Goal: Task Accomplishment & Management: Manage account settings

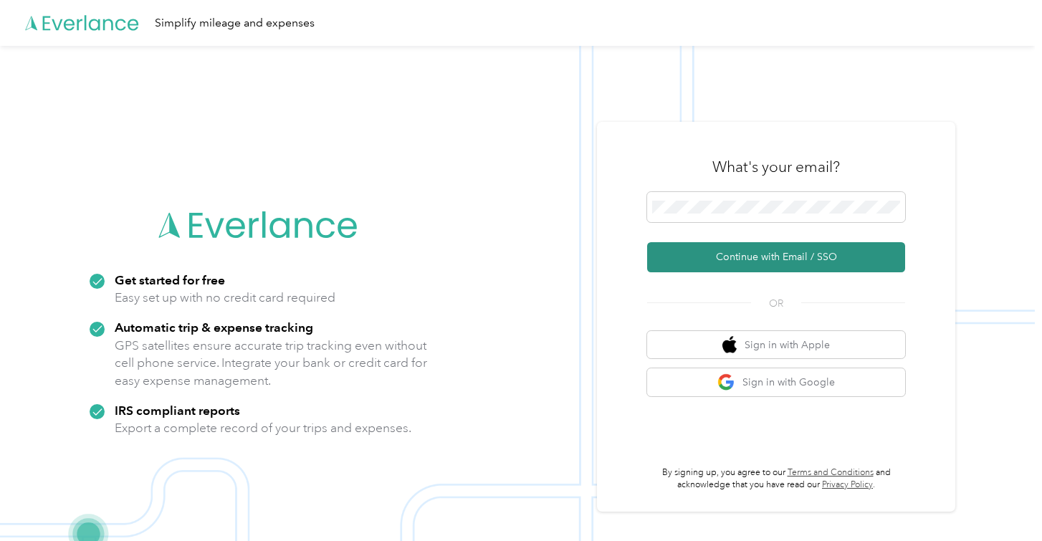
click at [735, 257] on button "Continue with Email / SSO" at bounding box center [776, 257] width 258 height 30
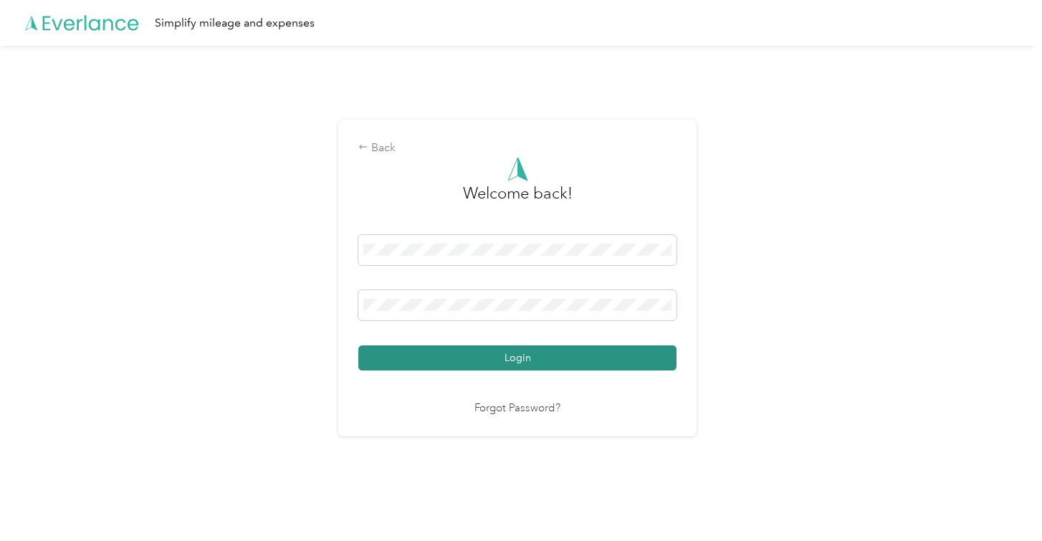
click at [499, 353] on button "Login" at bounding box center [517, 357] width 318 height 25
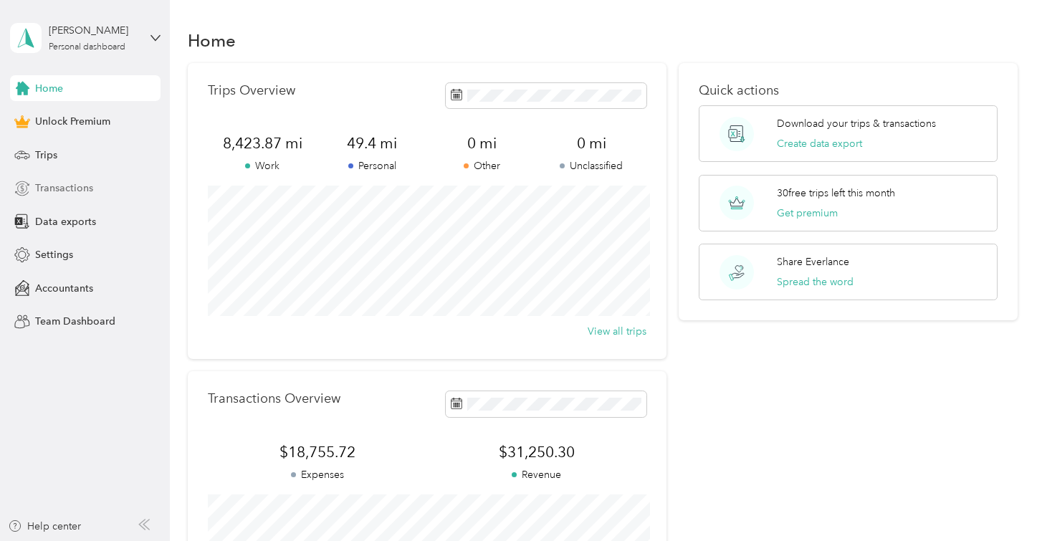
click at [82, 187] on span "Transactions" at bounding box center [64, 188] width 58 height 15
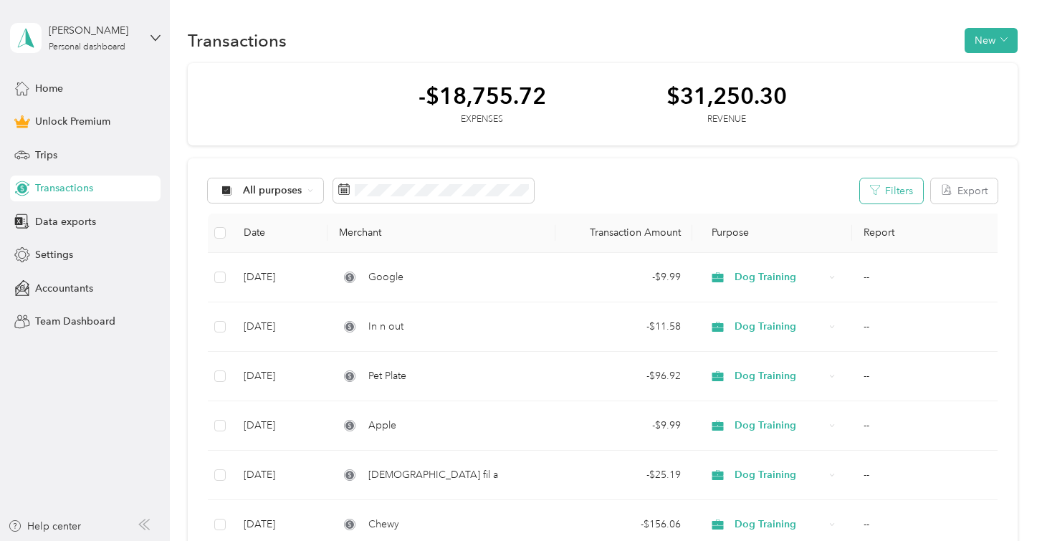
click at [922, 194] on button "Filters" at bounding box center [891, 190] width 63 height 25
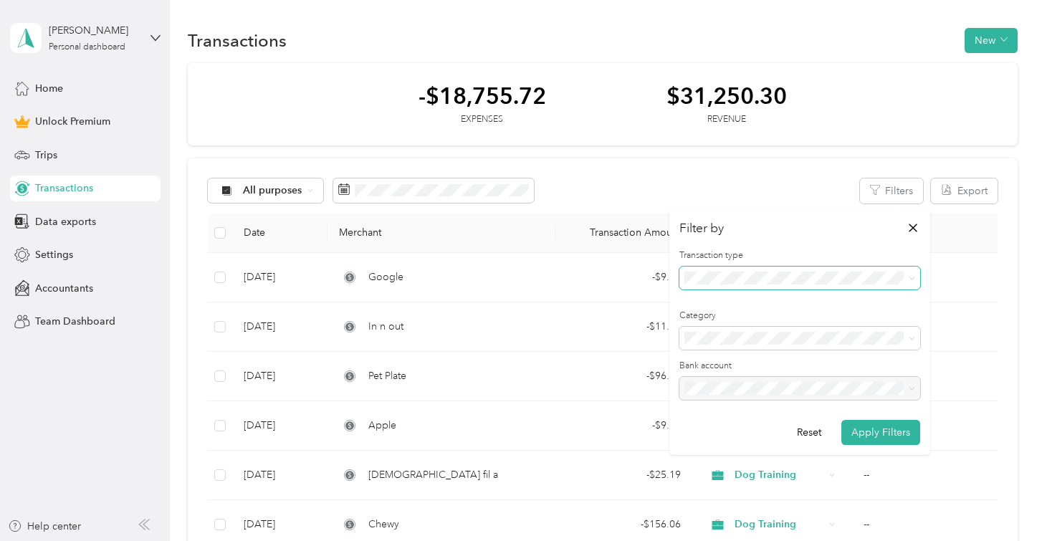
click at [813, 284] on span at bounding box center [799, 278] width 241 height 23
click at [801, 353] on div "Revenue" at bounding box center [799, 351] width 221 height 15
click at [892, 427] on button "Apply Filters" at bounding box center [880, 432] width 79 height 25
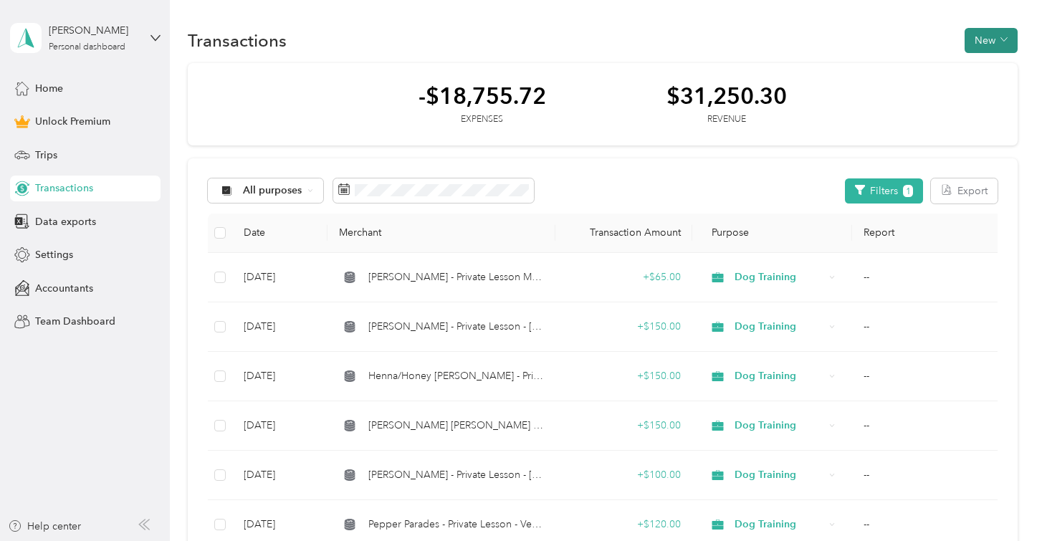
click at [998, 36] on button "New" at bounding box center [991, 40] width 53 height 25
click at [1003, 88] on span "Revenue" at bounding box center [994, 92] width 39 height 15
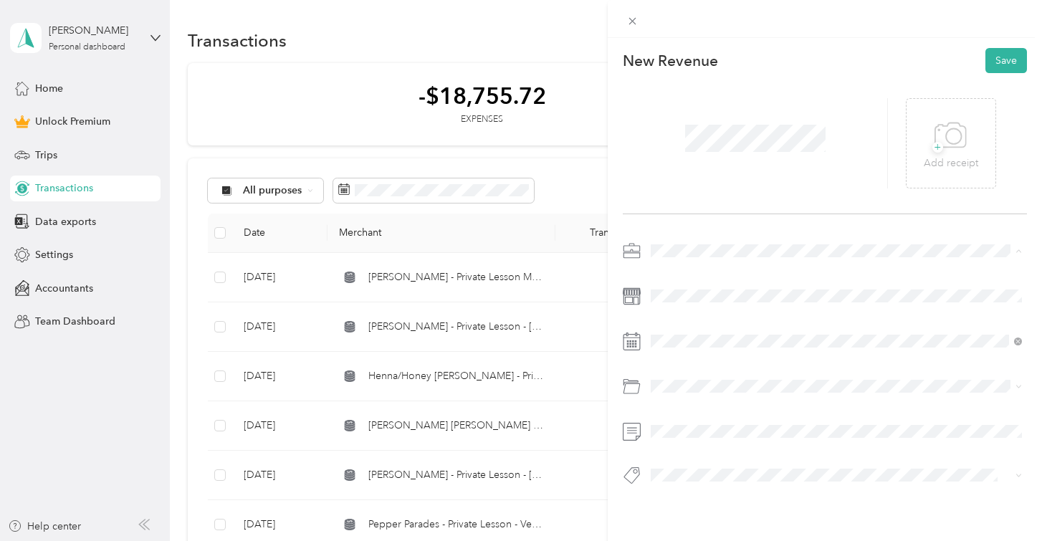
click at [709, 330] on div "Dog Training" at bounding box center [836, 326] width 361 height 15
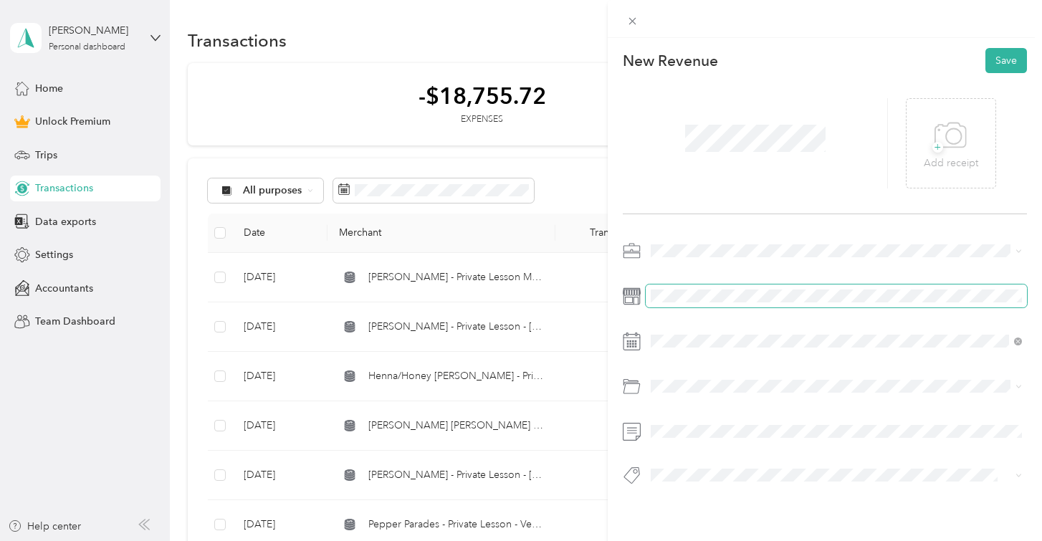
click at [689, 288] on span at bounding box center [836, 296] width 381 height 23
click at [692, 304] on span at bounding box center [836, 296] width 381 height 23
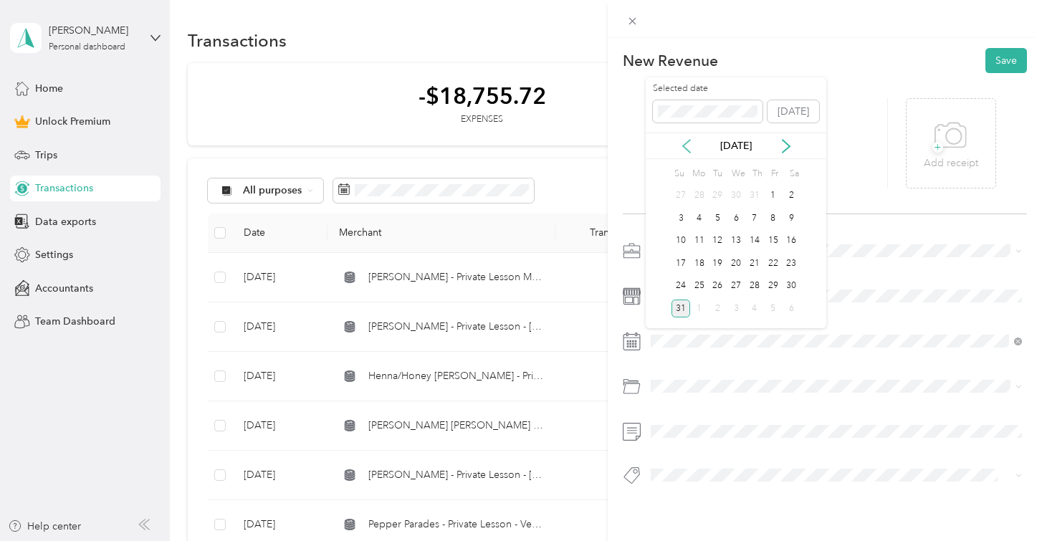
click at [687, 140] on icon at bounding box center [686, 146] width 14 height 14
click at [717, 194] on div "1" at bounding box center [718, 196] width 19 height 18
click at [707, 387] on div "Check" at bounding box center [836, 387] width 361 height 18
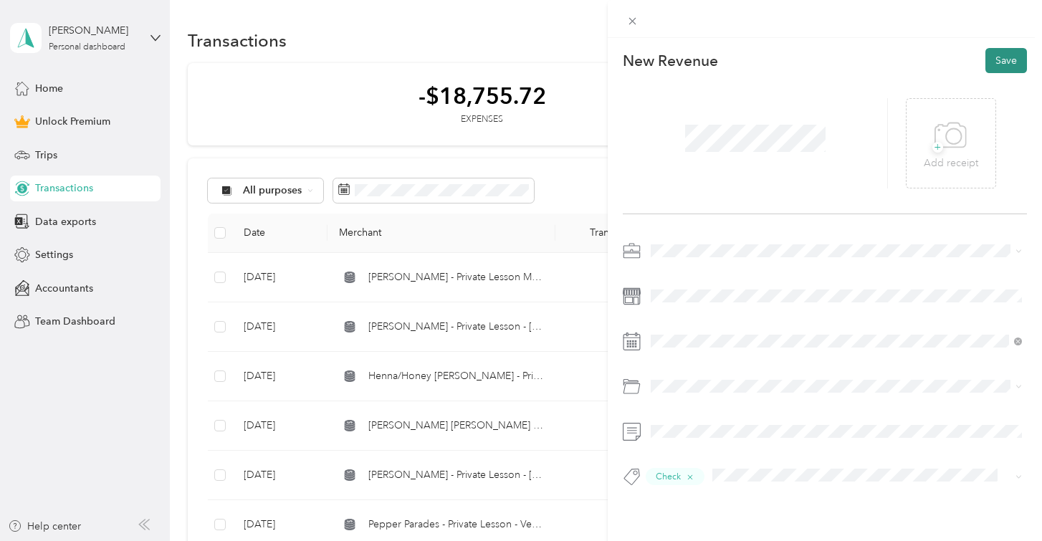
click at [1003, 65] on button "Save" at bounding box center [1007, 60] width 42 height 25
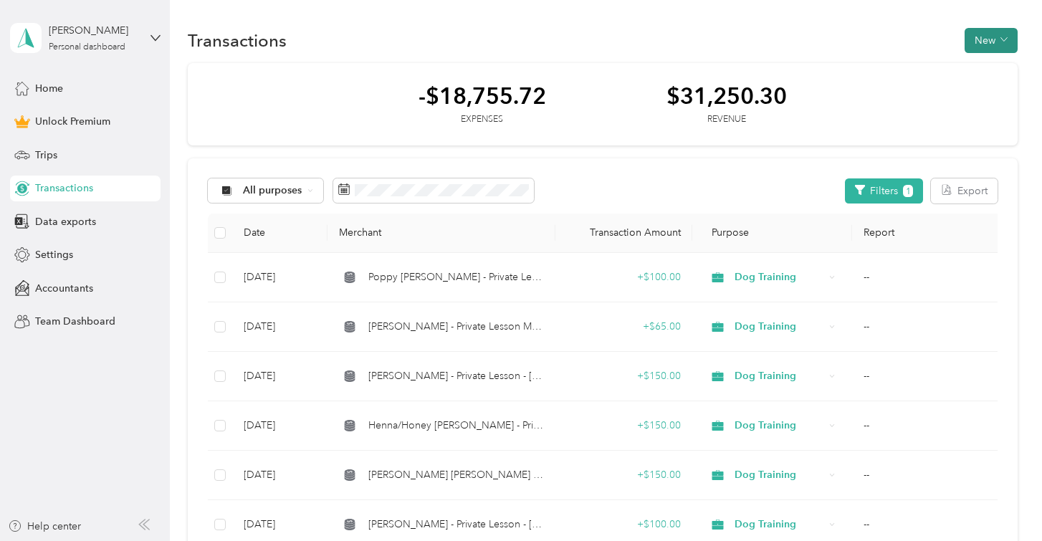
click at [1004, 41] on button "New" at bounding box center [991, 40] width 53 height 25
click at [992, 89] on span "Revenue" at bounding box center [994, 92] width 39 height 15
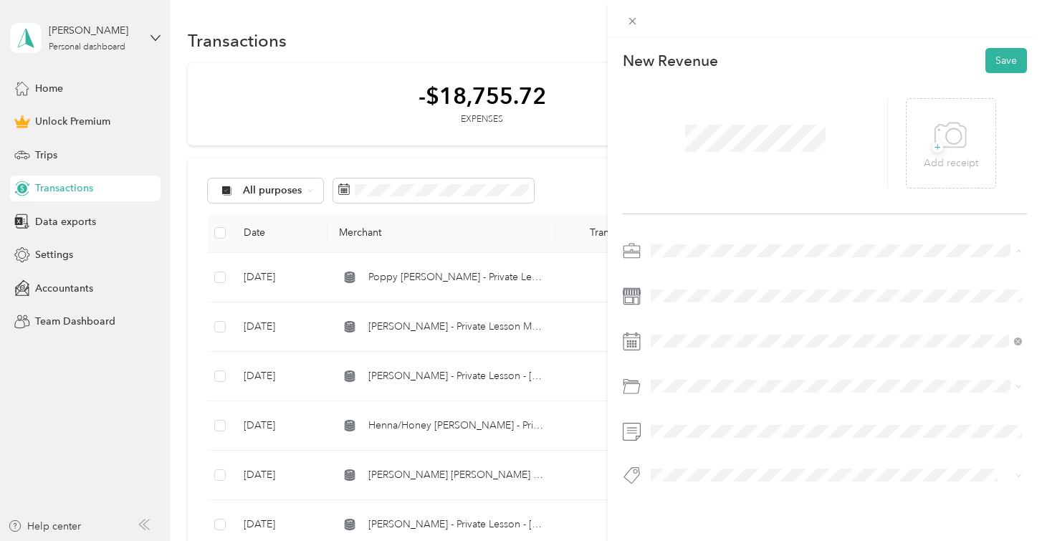
click at [680, 325] on span "Dog Training" at bounding box center [685, 326] width 59 height 12
click at [788, 151] on icon at bounding box center [786, 146] width 14 height 14
click at [684, 148] on icon at bounding box center [686, 146] width 14 height 14
click at [736, 192] on div "2" at bounding box center [736, 196] width 19 height 18
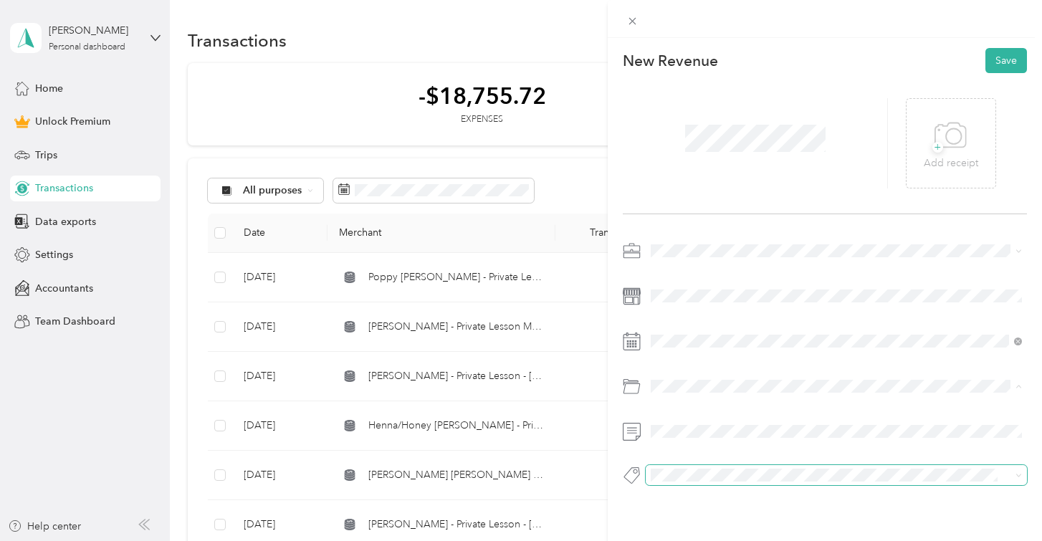
click at [701, 482] on span at bounding box center [824, 475] width 357 height 15
click at [714, 445] on div "Venmo" at bounding box center [836, 443] width 361 height 18
click at [997, 66] on button "Save" at bounding box center [1007, 60] width 42 height 25
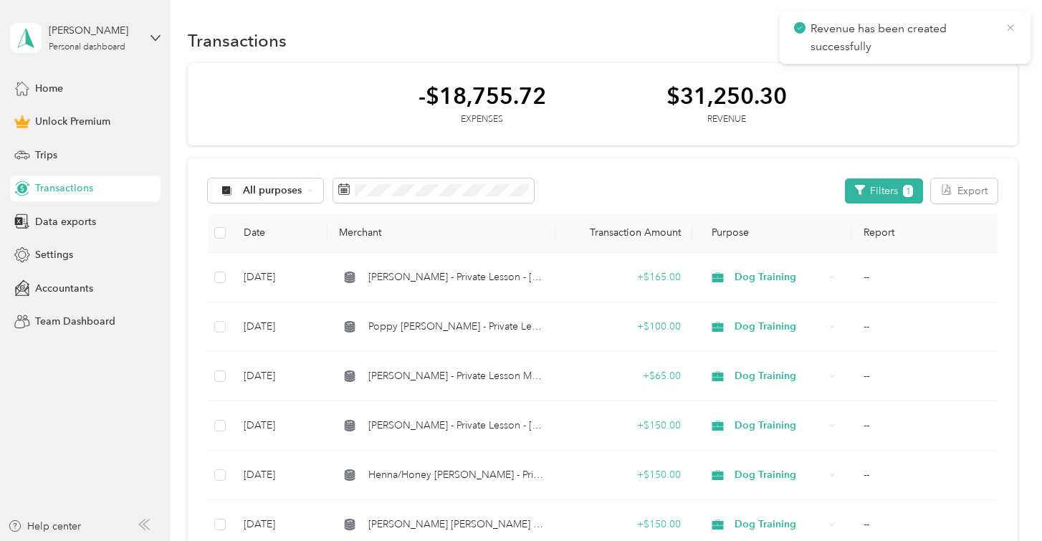
click at [1010, 30] on icon at bounding box center [1010, 28] width 11 height 13
click at [998, 36] on button "New" at bounding box center [991, 40] width 53 height 25
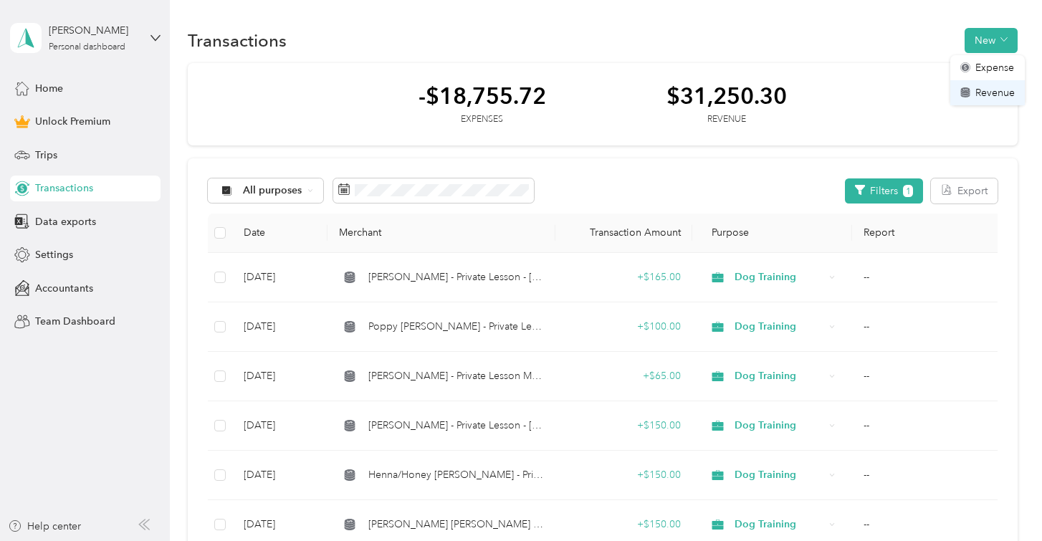
click at [988, 91] on span "Revenue" at bounding box center [994, 92] width 39 height 15
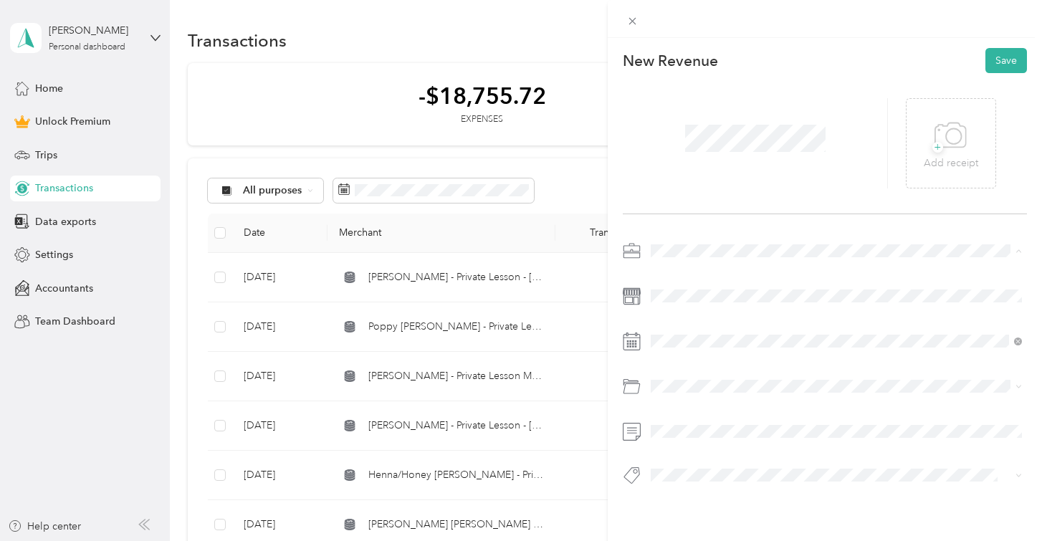
click at [692, 317] on li "Dog Training" at bounding box center [836, 326] width 381 height 25
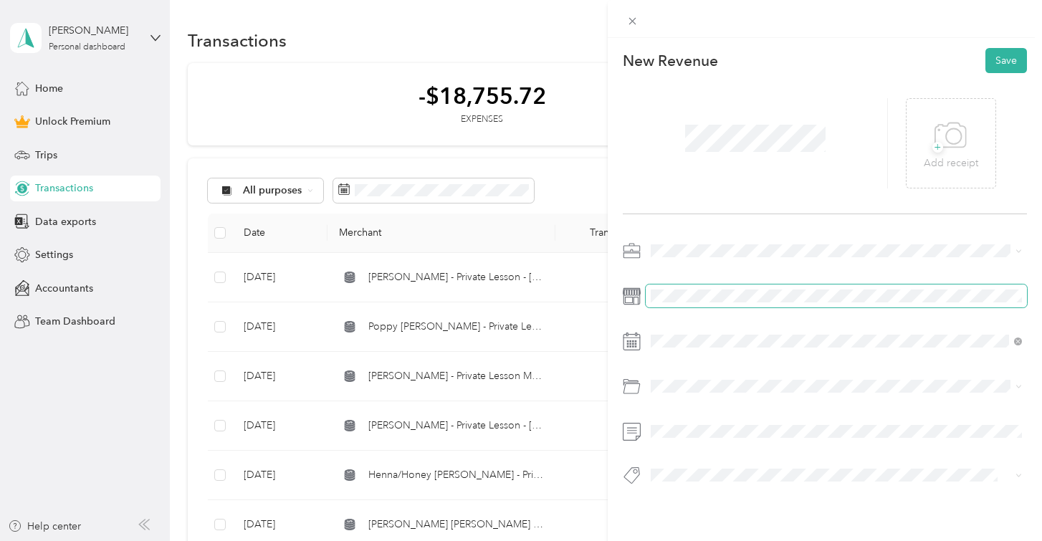
click at [681, 286] on span at bounding box center [836, 296] width 381 height 23
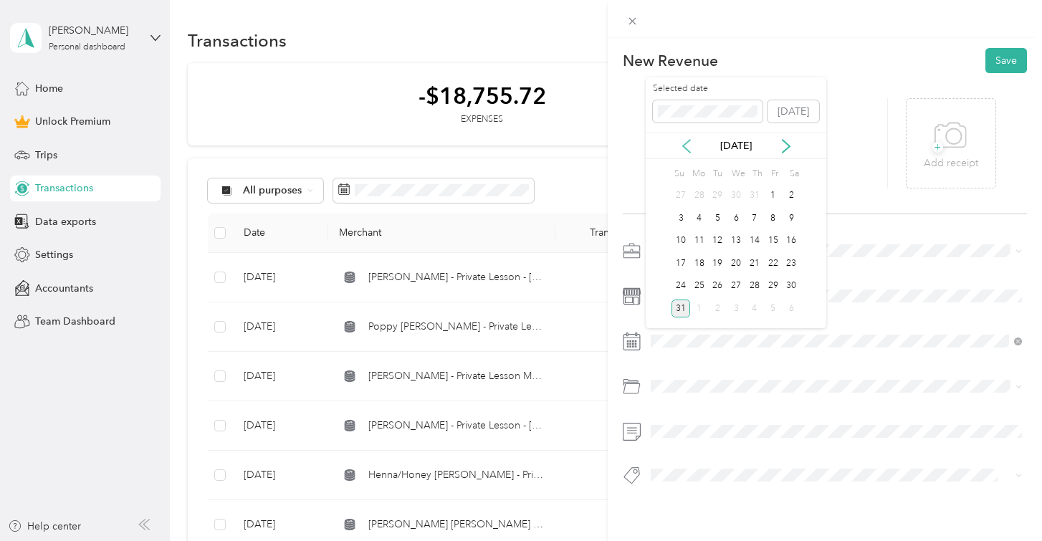
click at [687, 144] on icon at bounding box center [686, 146] width 14 height 14
click at [735, 193] on div "2" at bounding box center [736, 196] width 19 height 18
click at [709, 442] on div "Venmo" at bounding box center [836, 443] width 361 height 18
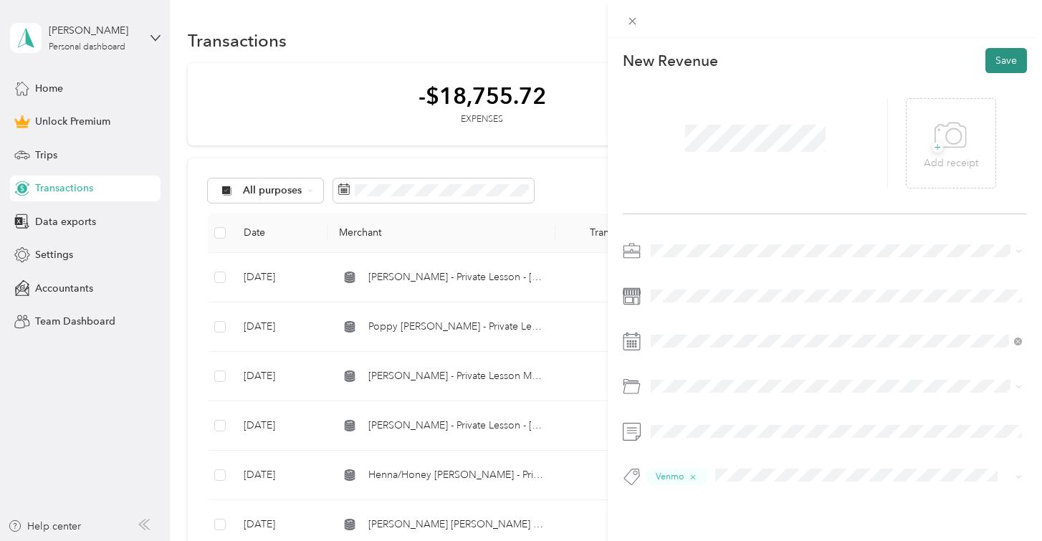
click at [998, 54] on button "Save" at bounding box center [1007, 60] width 42 height 25
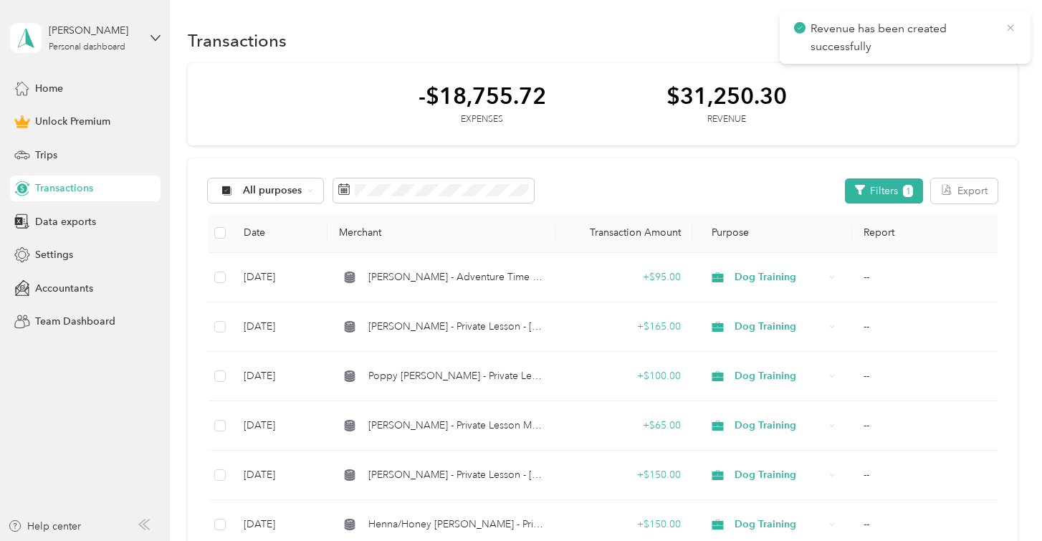
click at [1006, 26] on icon at bounding box center [1010, 28] width 11 height 13
click at [996, 32] on button "New" at bounding box center [991, 40] width 53 height 25
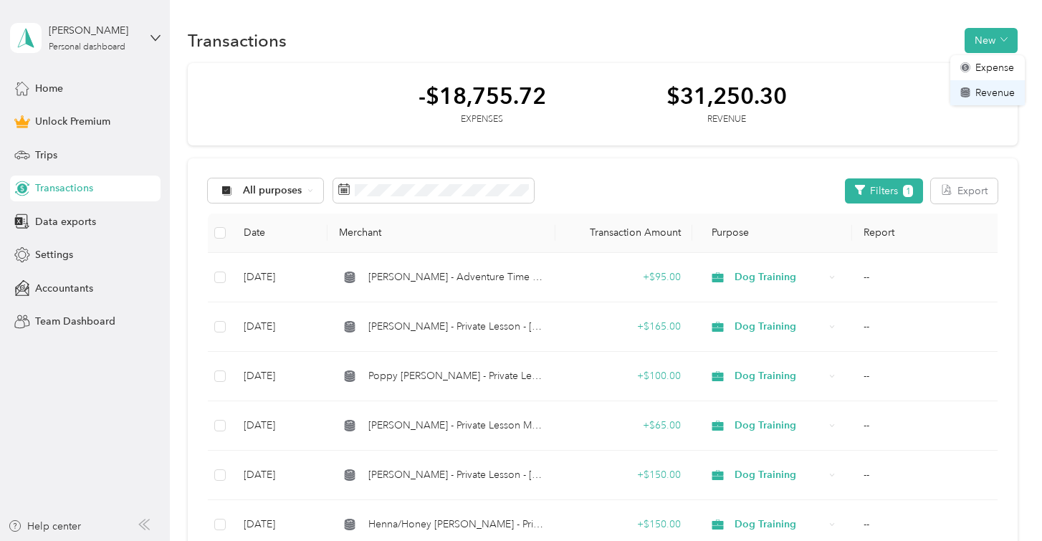
click at [983, 92] on span "Revenue" at bounding box center [994, 92] width 39 height 15
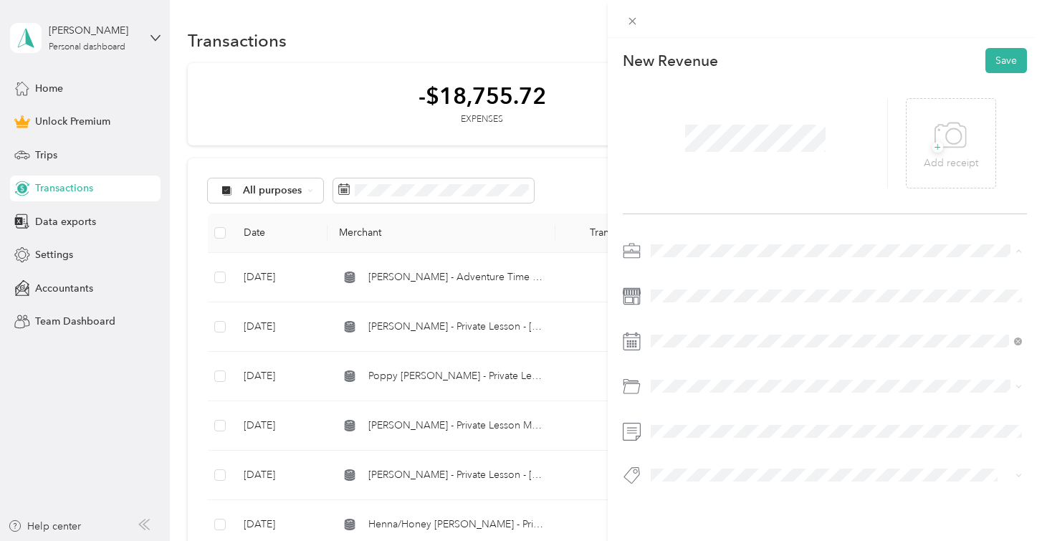
click at [697, 322] on span "Dog Training" at bounding box center [685, 326] width 59 height 12
click at [687, 143] on icon at bounding box center [686, 146] width 7 height 13
click at [732, 194] on div "2" at bounding box center [736, 196] width 19 height 18
click at [720, 444] on div "Venmo" at bounding box center [836, 443] width 361 height 18
click at [1013, 48] on button "Save" at bounding box center [1007, 60] width 42 height 25
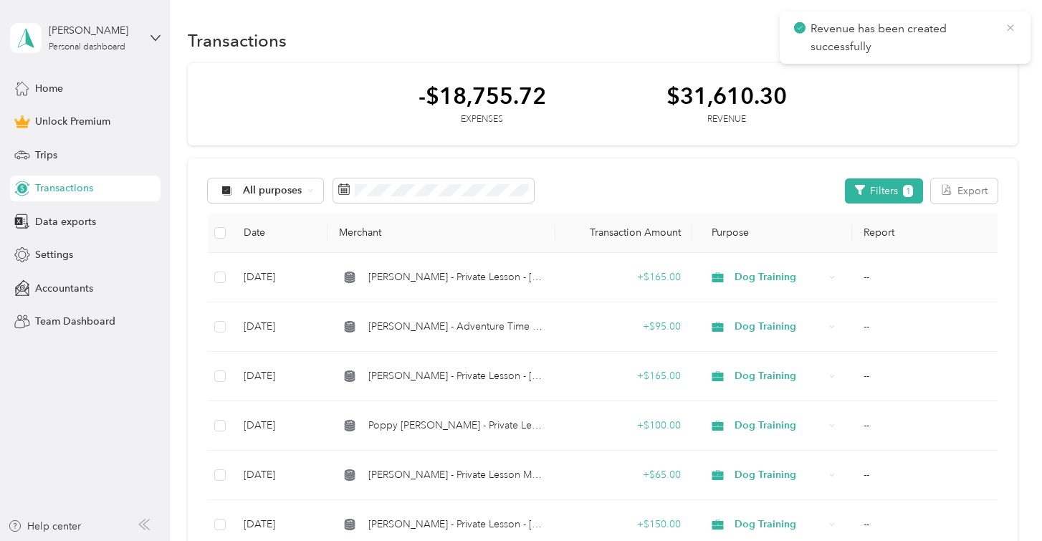
click at [1012, 32] on icon at bounding box center [1010, 28] width 11 height 13
click at [983, 37] on button "New" at bounding box center [991, 40] width 53 height 25
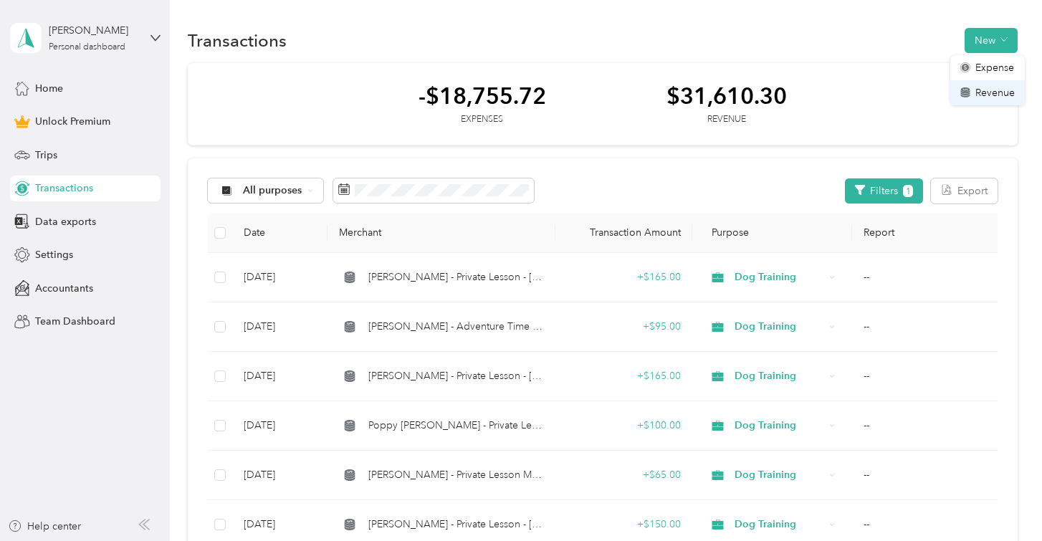
click at [988, 91] on span "Revenue" at bounding box center [994, 92] width 39 height 15
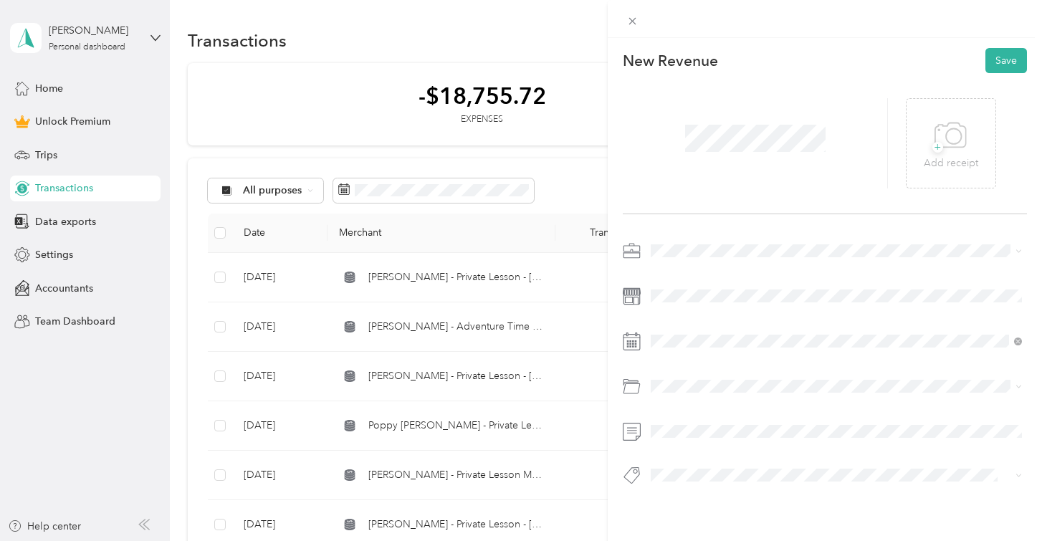
click at [683, 333] on li "Dog Training" at bounding box center [836, 324] width 381 height 25
click at [683, 145] on icon at bounding box center [686, 146] width 7 height 13
click at [752, 192] on div "3" at bounding box center [754, 196] width 19 height 18
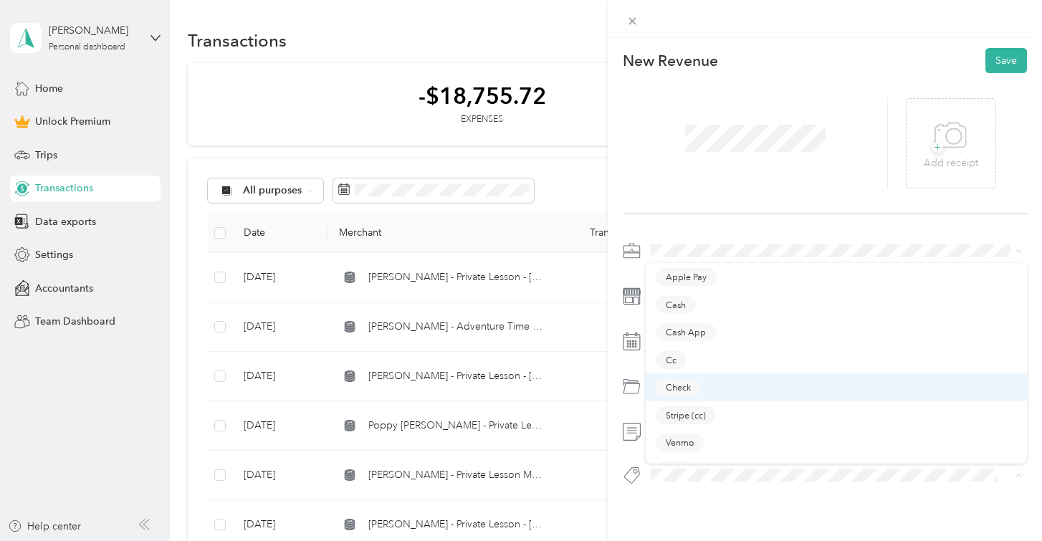
scroll to position [20, 0]
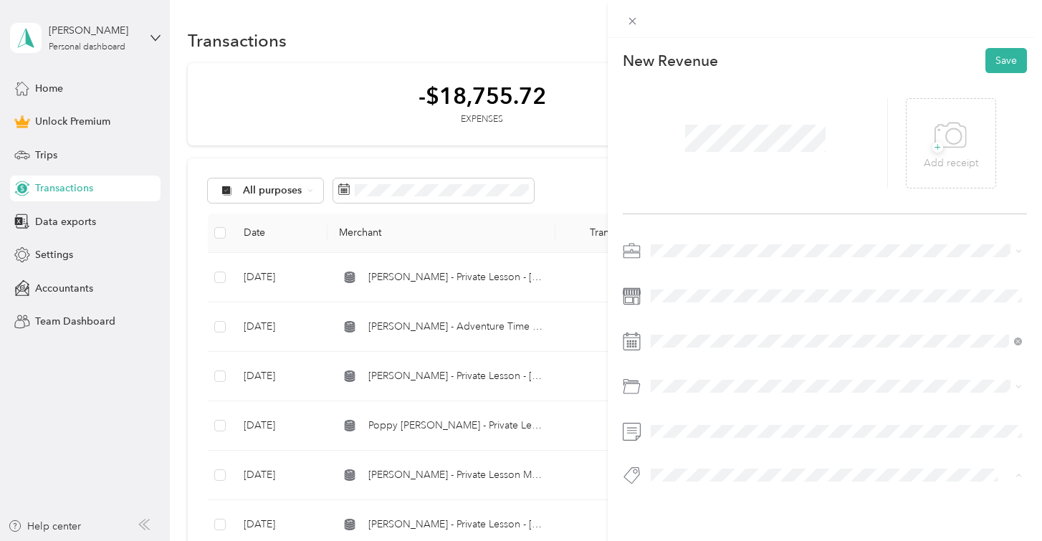
click at [735, 424] on div "Venmo" at bounding box center [836, 423] width 361 height 18
click at [1003, 54] on button "Save" at bounding box center [1007, 60] width 42 height 25
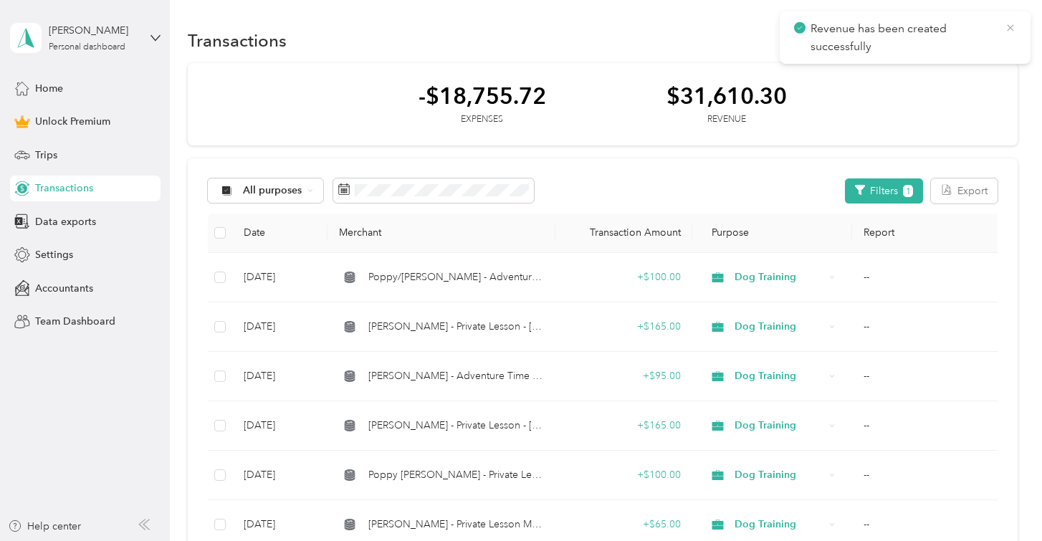
click at [1008, 29] on icon at bounding box center [1010, 28] width 11 height 13
click at [985, 39] on button "New" at bounding box center [991, 40] width 53 height 25
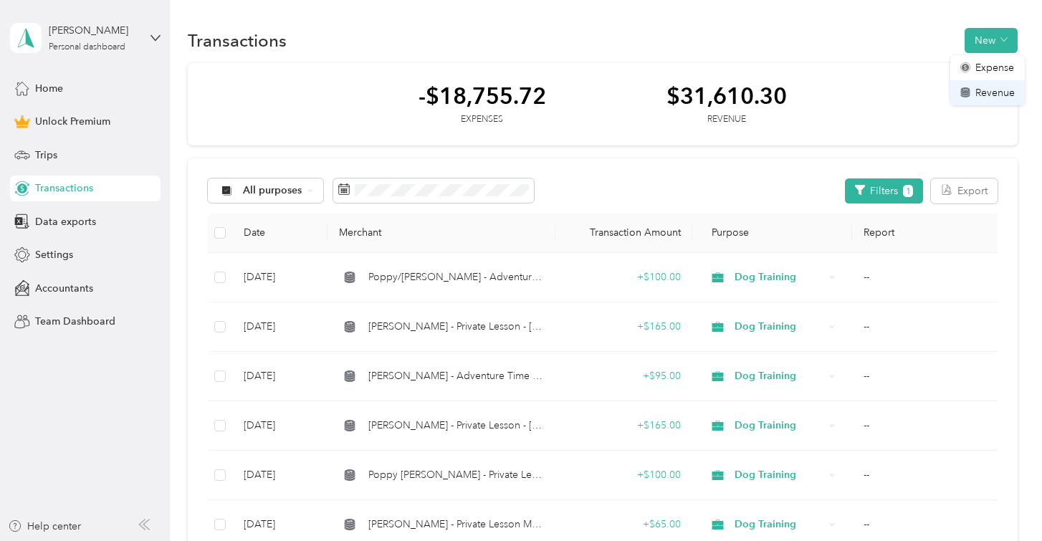
click at [974, 96] on div "Revenue" at bounding box center [987, 92] width 54 height 15
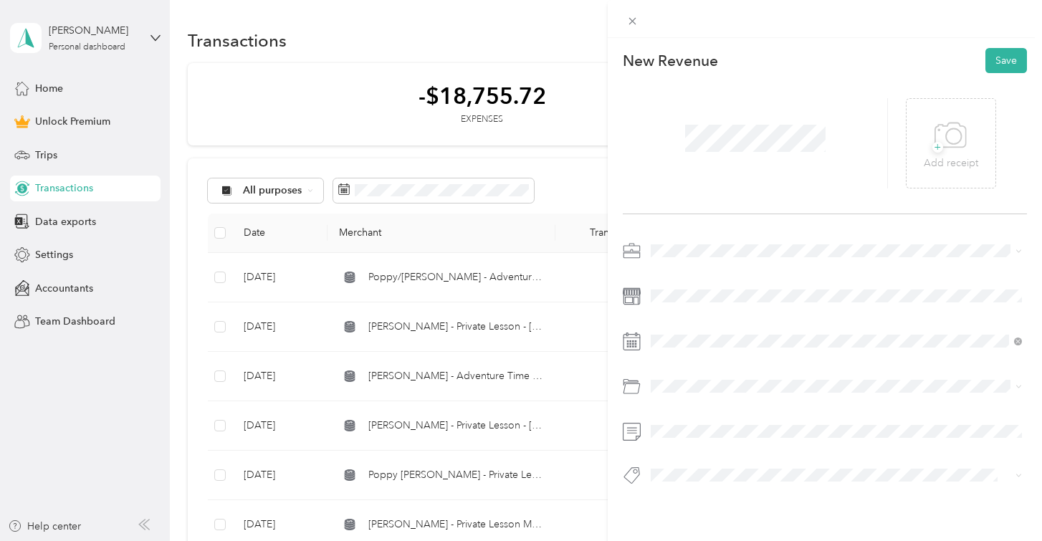
click at [688, 259] on span at bounding box center [836, 250] width 381 height 23
click at [697, 317] on li "Dog Training" at bounding box center [836, 326] width 381 height 25
click at [684, 139] on icon at bounding box center [686, 146] width 14 height 14
click at [771, 193] on div "4" at bounding box center [773, 196] width 19 height 18
click at [722, 437] on div "Venmo" at bounding box center [836, 443] width 361 height 18
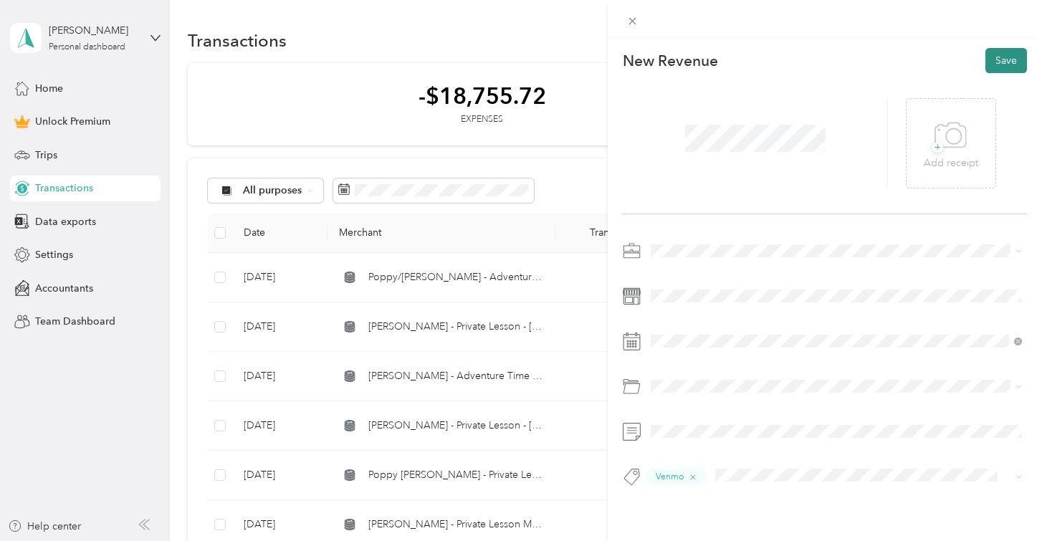
click at [1003, 52] on button "Save" at bounding box center [1007, 60] width 42 height 25
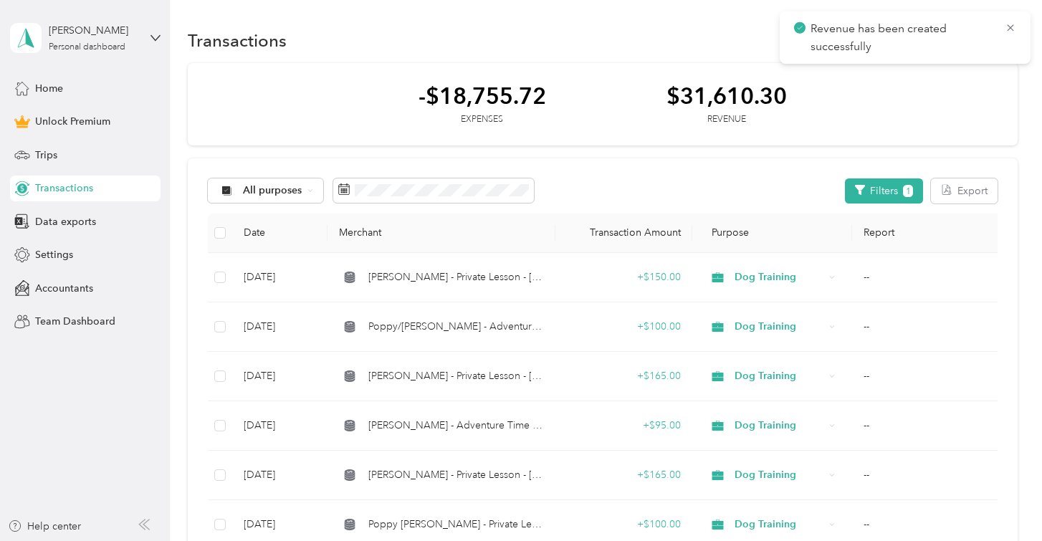
click at [1008, 20] on span "Revenue has been created successfully" at bounding box center [905, 37] width 222 height 35
click at [1011, 27] on icon at bounding box center [1010, 28] width 11 height 13
click at [1003, 49] on button "New" at bounding box center [991, 40] width 53 height 25
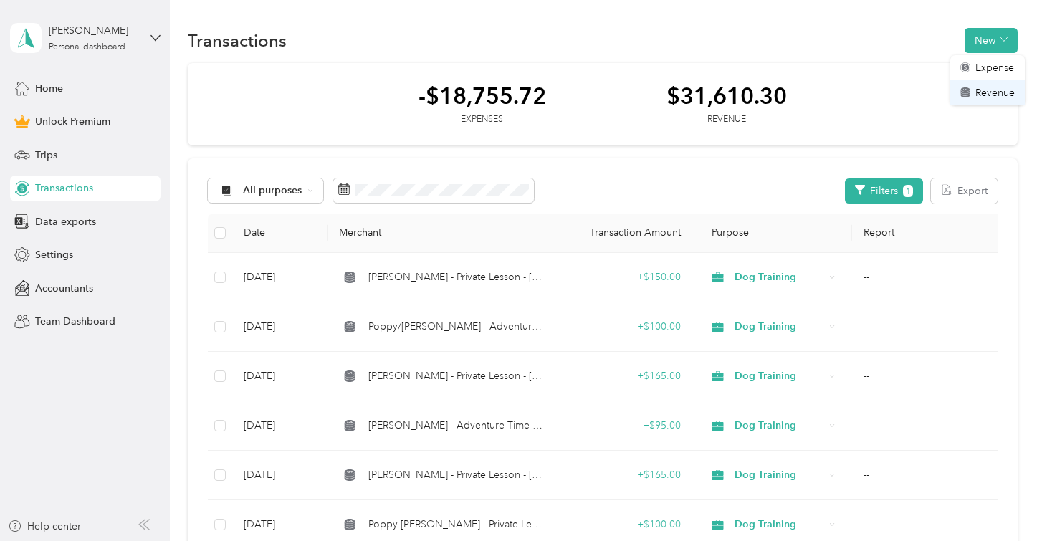
click at [996, 95] on span "Revenue" at bounding box center [994, 92] width 39 height 15
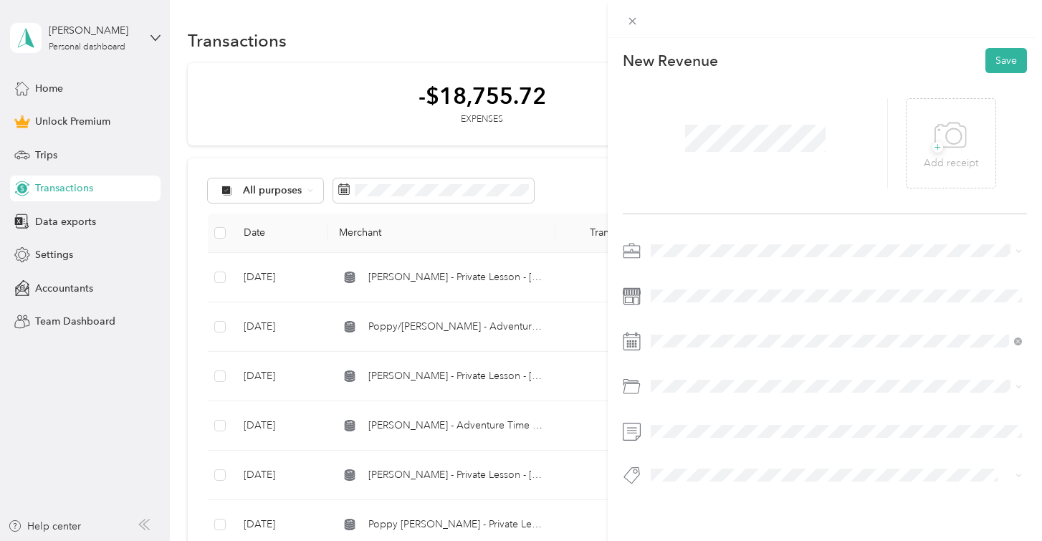
click at [689, 258] on span at bounding box center [836, 250] width 381 height 23
click at [698, 330] on li "Dog Training" at bounding box center [836, 326] width 381 height 25
click at [685, 146] on icon at bounding box center [686, 146] width 14 height 14
click at [793, 194] on div "5" at bounding box center [791, 196] width 19 height 18
click at [740, 441] on div "Venmo" at bounding box center [836, 443] width 361 height 18
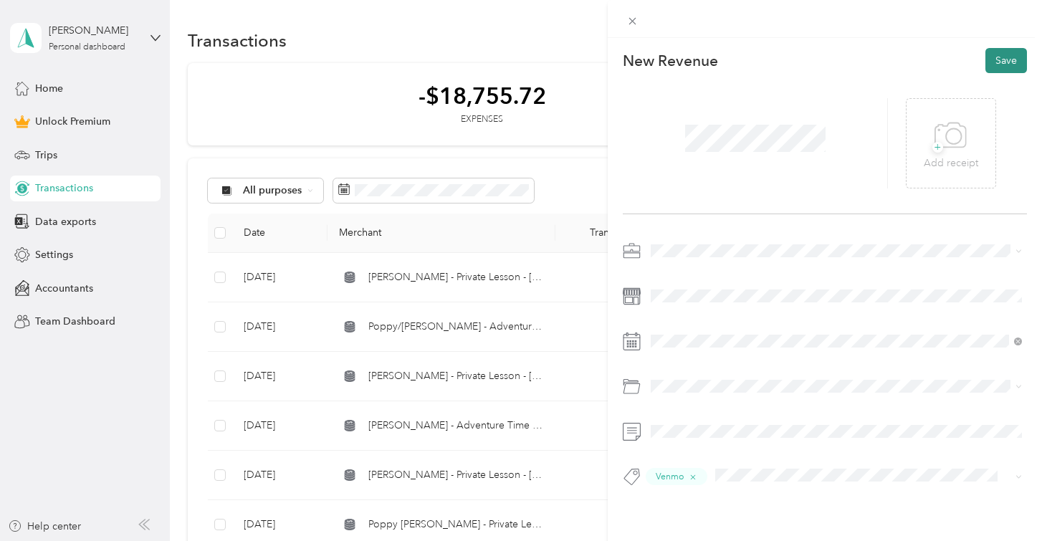
click at [1013, 65] on button "Save" at bounding box center [1007, 60] width 42 height 25
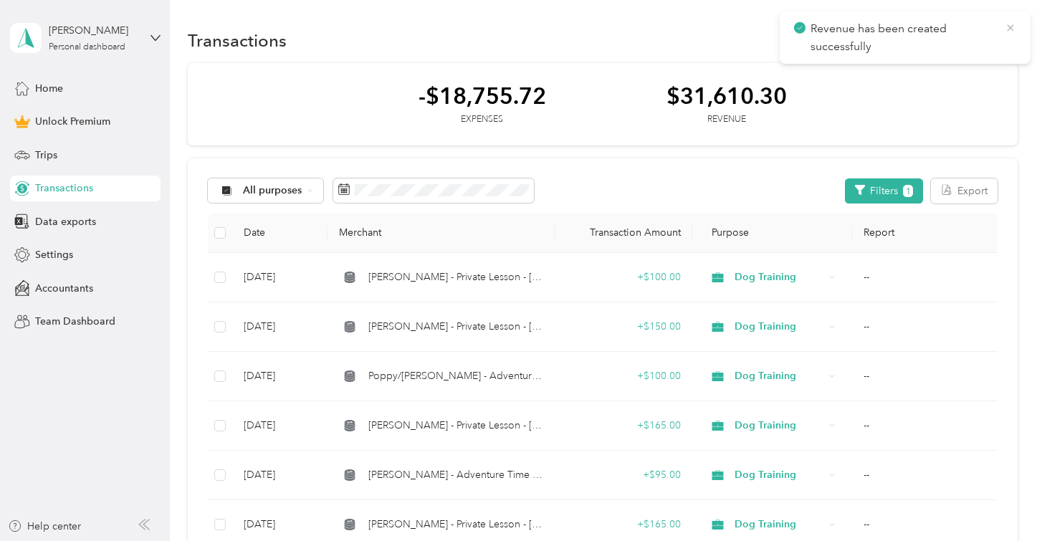
click at [1016, 28] on icon at bounding box center [1010, 28] width 11 height 13
click at [1016, 28] on button "New" at bounding box center [991, 40] width 53 height 25
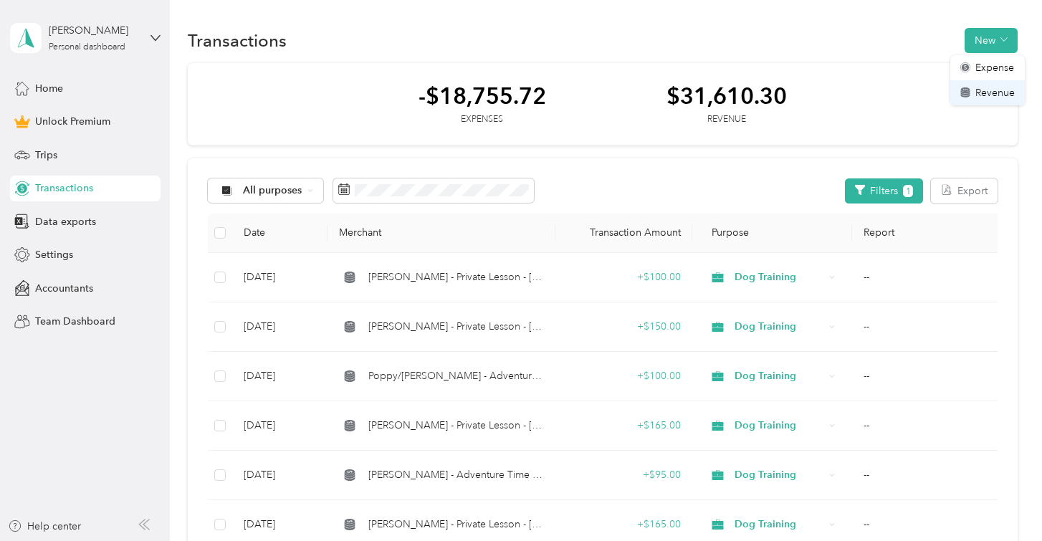
click at [983, 87] on span "Revenue" at bounding box center [994, 92] width 39 height 15
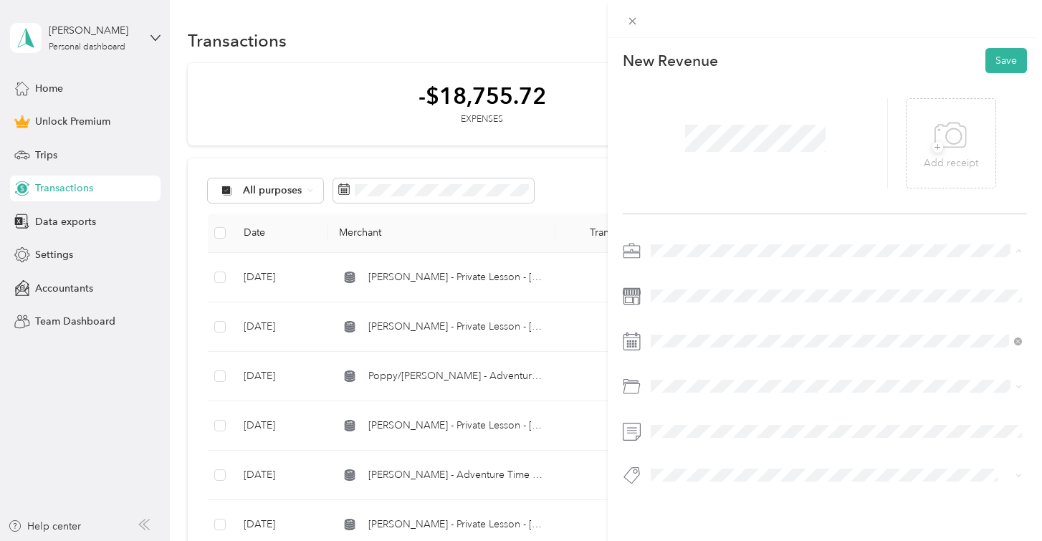
click at [693, 324] on span "Dog Training" at bounding box center [685, 326] width 59 height 12
click at [689, 144] on icon at bounding box center [686, 146] width 14 height 14
click at [786, 191] on div "5" at bounding box center [791, 196] width 19 height 18
click at [710, 523] on div "New Revenue Save + Add receipt" at bounding box center [825, 291] width 434 height 507
click at [727, 439] on div "Venmo" at bounding box center [836, 443] width 361 height 18
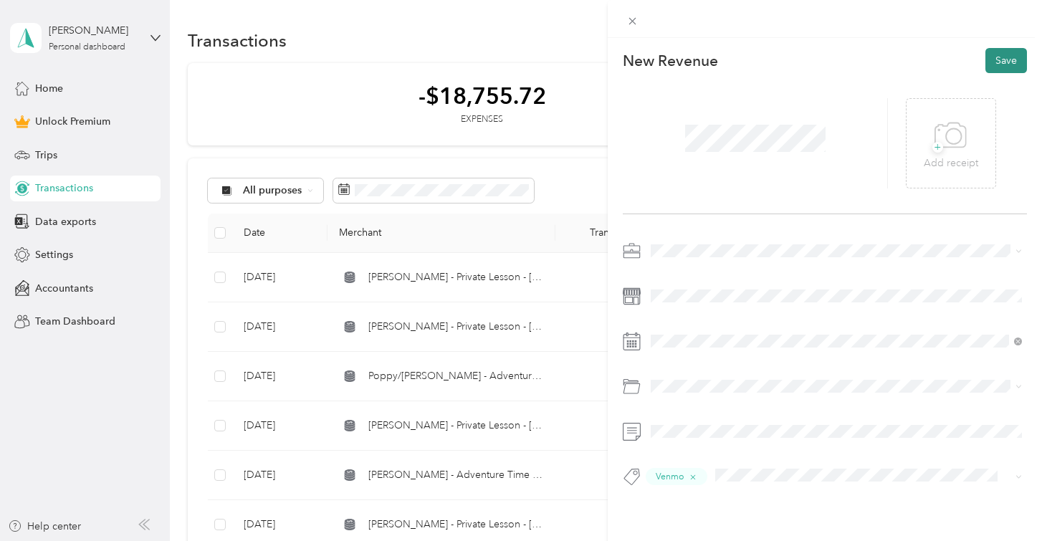
click at [1013, 59] on button "Save" at bounding box center [1007, 60] width 42 height 25
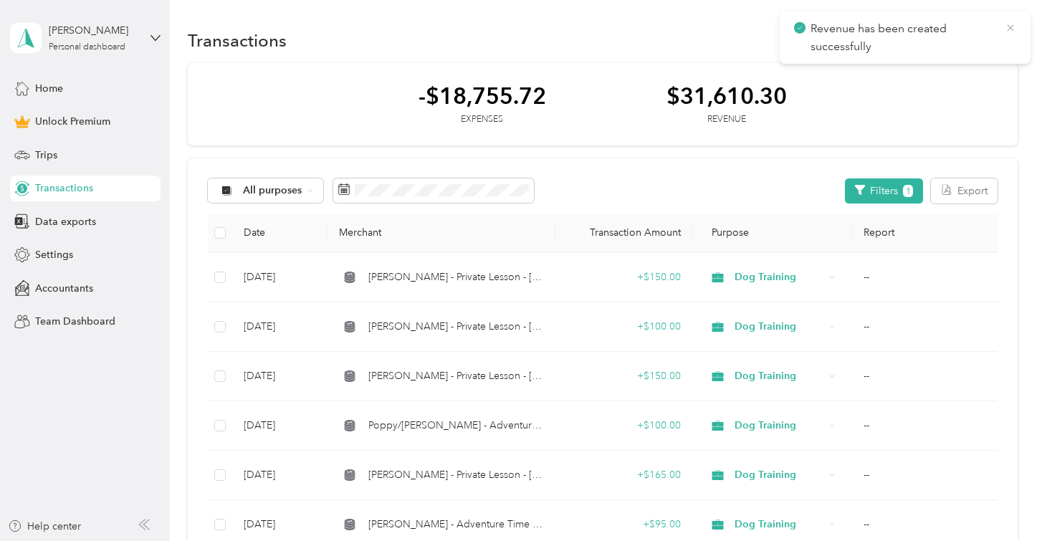
click at [1011, 30] on icon at bounding box center [1010, 28] width 11 height 13
click at [1003, 36] on button "New" at bounding box center [991, 40] width 53 height 25
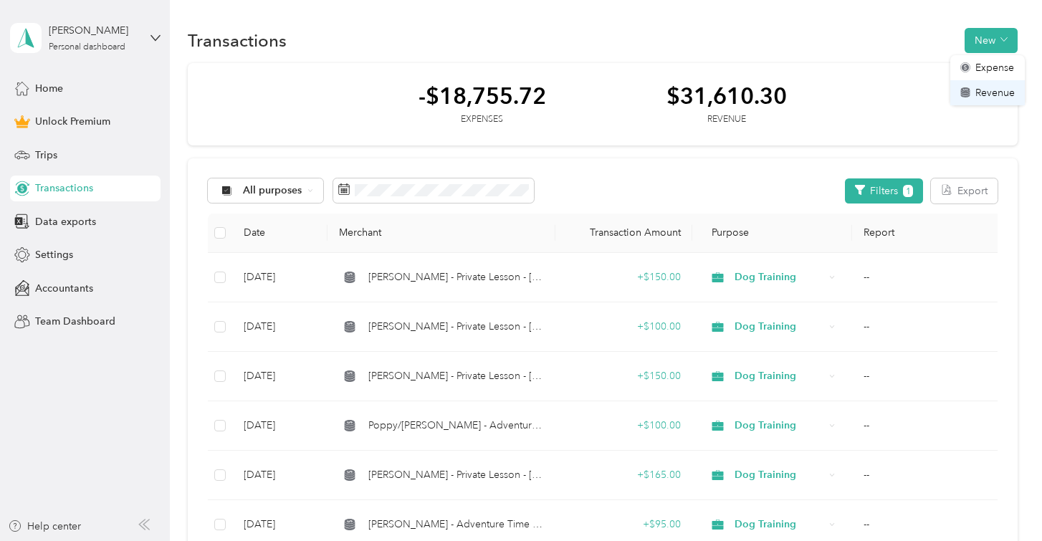
click at [993, 92] on span "Revenue" at bounding box center [994, 92] width 39 height 15
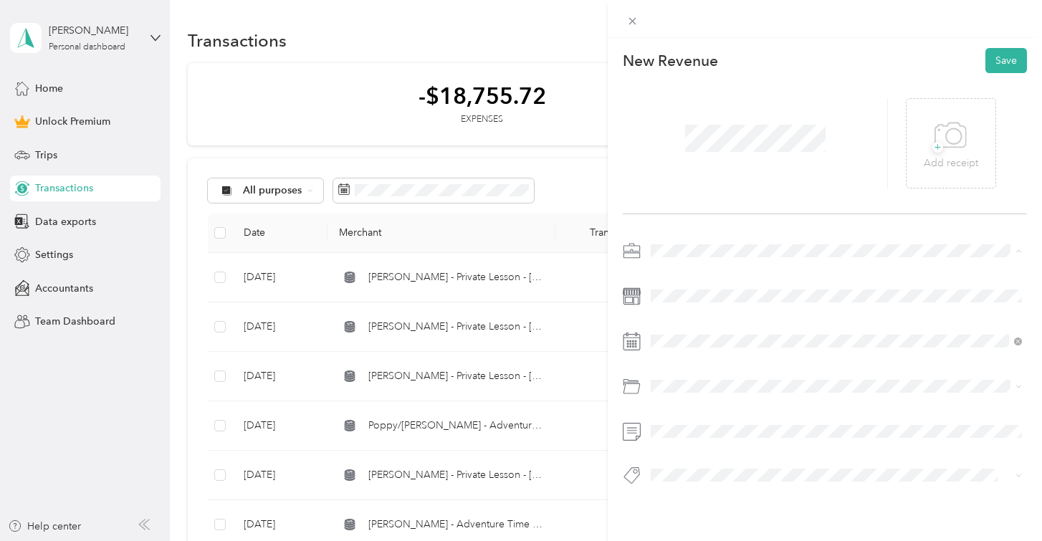
click at [700, 321] on span "Dog Training" at bounding box center [685, 326] width 59 height 12
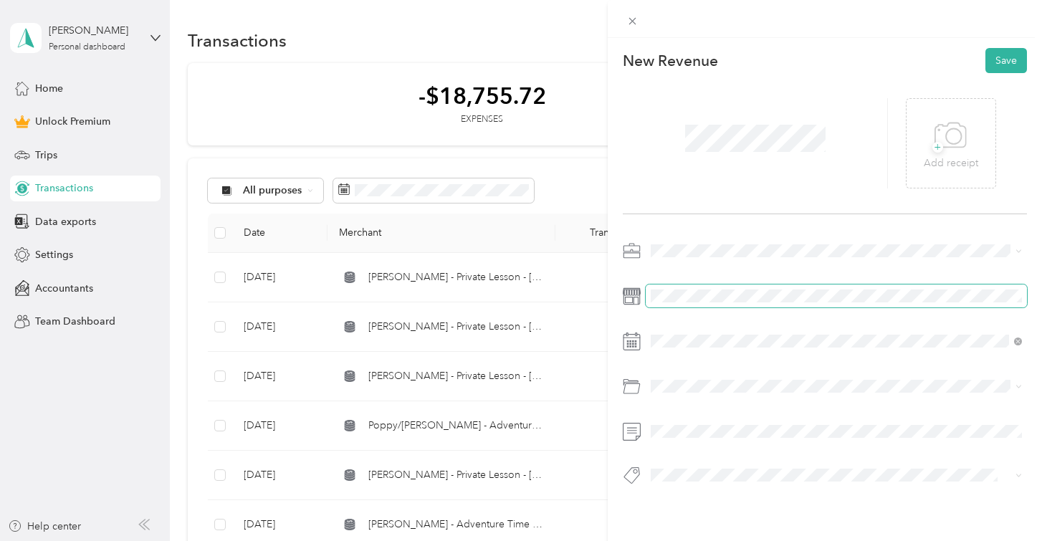
click at [692, 288] on span at bounding box center [836, 296] width 381 height 23
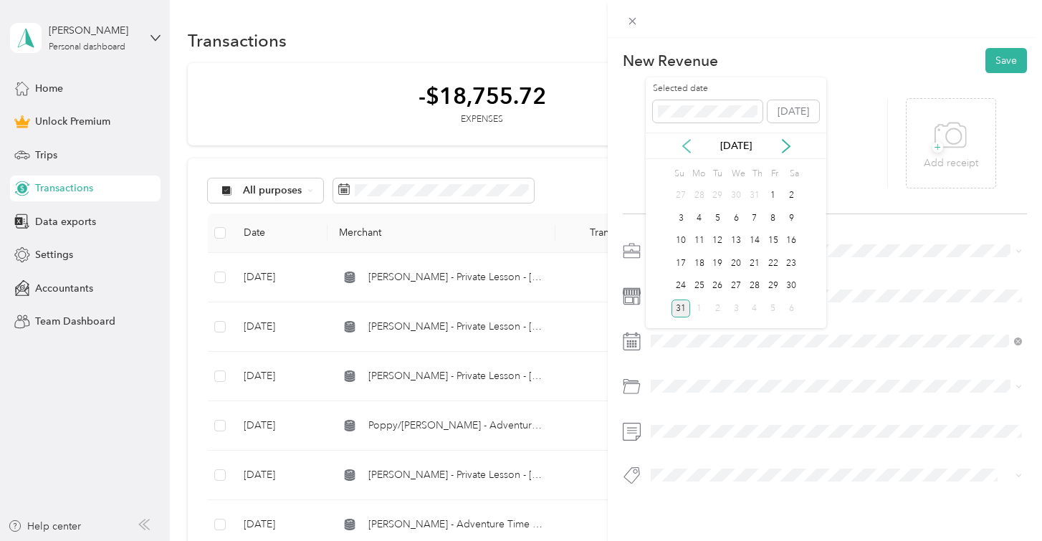
click at [687, 143] on icon at bounding box center [686, 146] width 14 height 14
click at [684, 220] on div "6" at bounding box center [681, 218] width 19 height 18
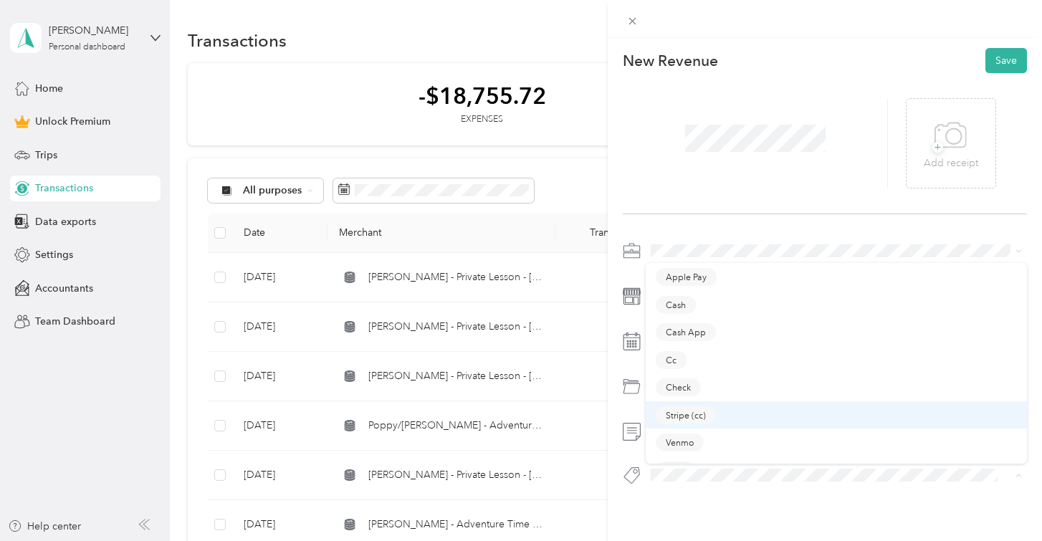
scroll to position [20, 0]
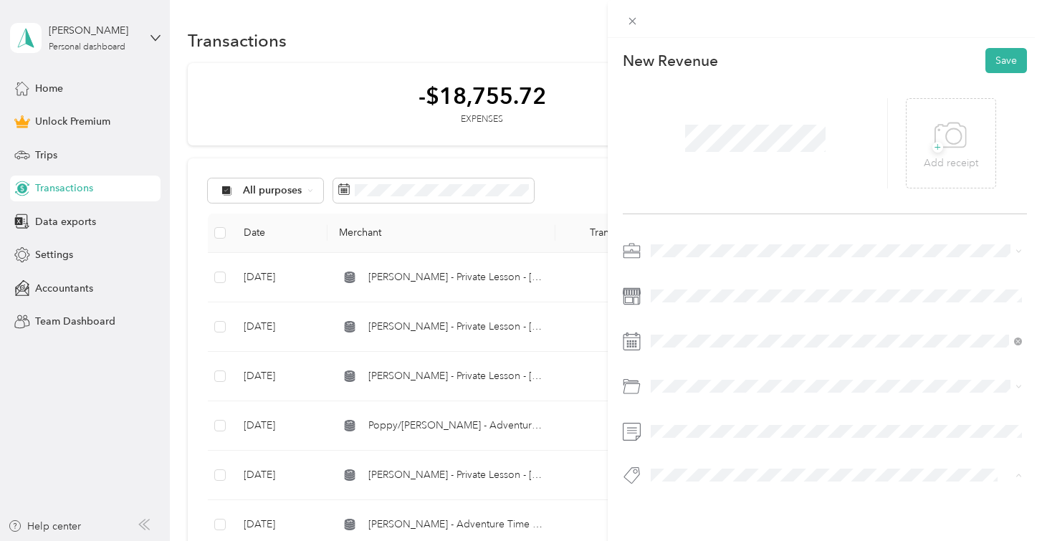
click at [710, 361] on div "Check" at bounding box center [836, 367] width 361 height 18
click at [1000, 57] on button "Save" at bounding box center [1007, 60] width 42 height 25
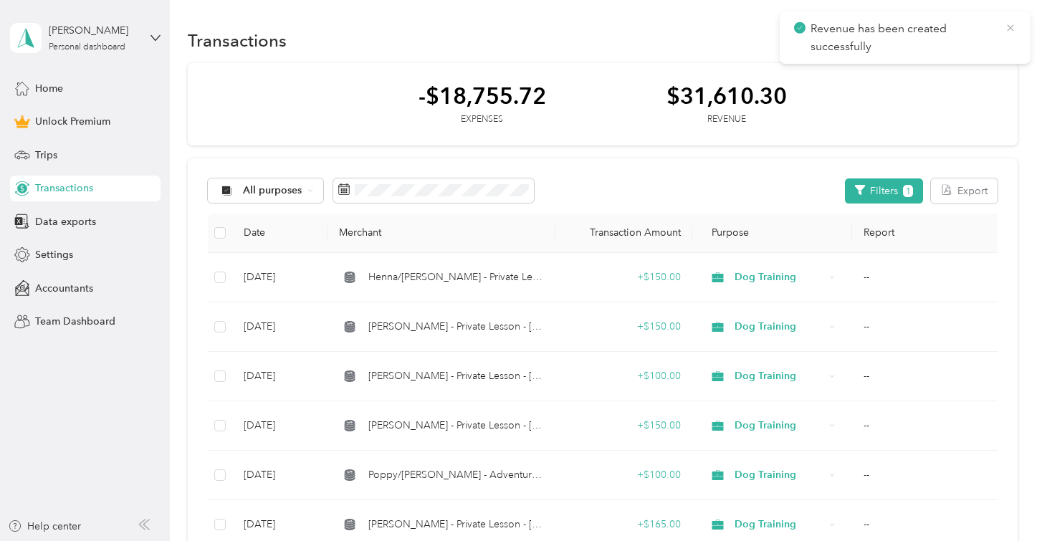
click at [1008, 31] on icon at bounding box center [1010, 28] width 11 height 13
click at [974, 45] on button "New" at bounding box center [991, 40] width 53 height 25
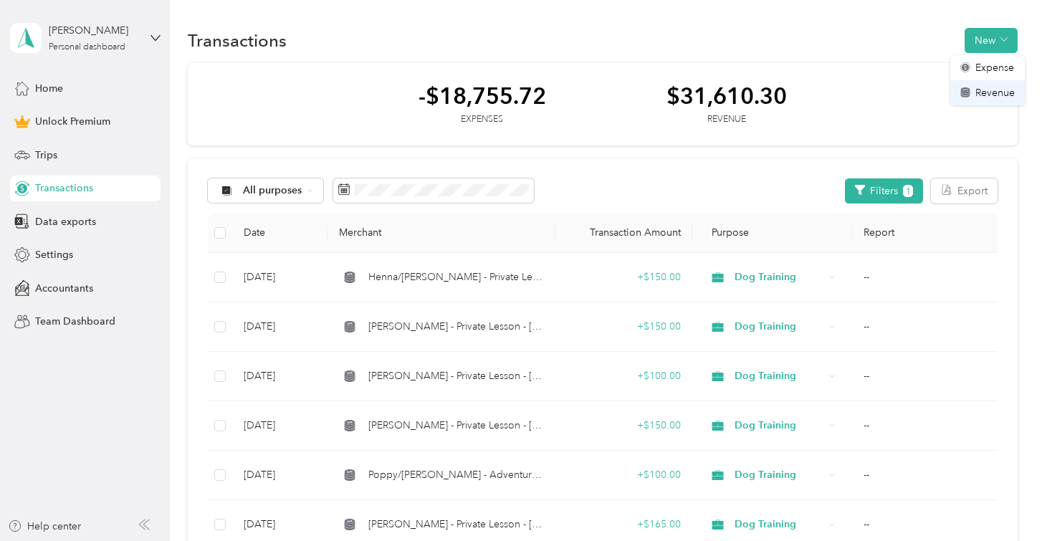
click at [991, 88] on span "Revenue" at bounding box center [994, 92] width 39 height 15
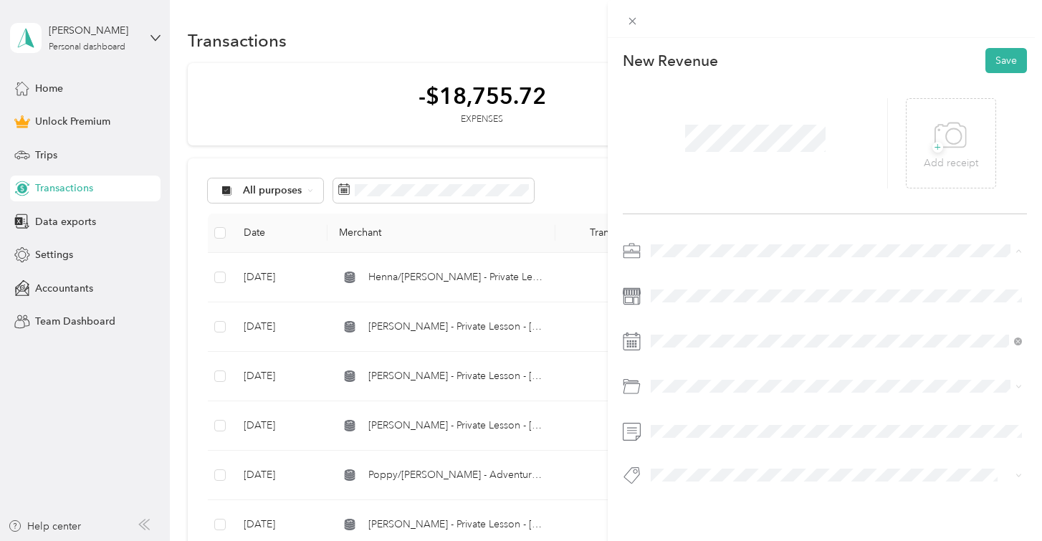
click at [688, 325] on span "Dog Training" at bounding box center [685, 326] width 59 height 12
click at [689, 143] on icon at bounding box center [686, 146] width 14 height 14
click at [718, 214] on div "8" at bounding box center [718, 218] width 19 height 18
click at [715, 378] on div "Check" at bounding box center [836, 387] width 361 height 18
click at [996, 59] on button "Save" at bounding box center [1007, 60] width 42 height 25
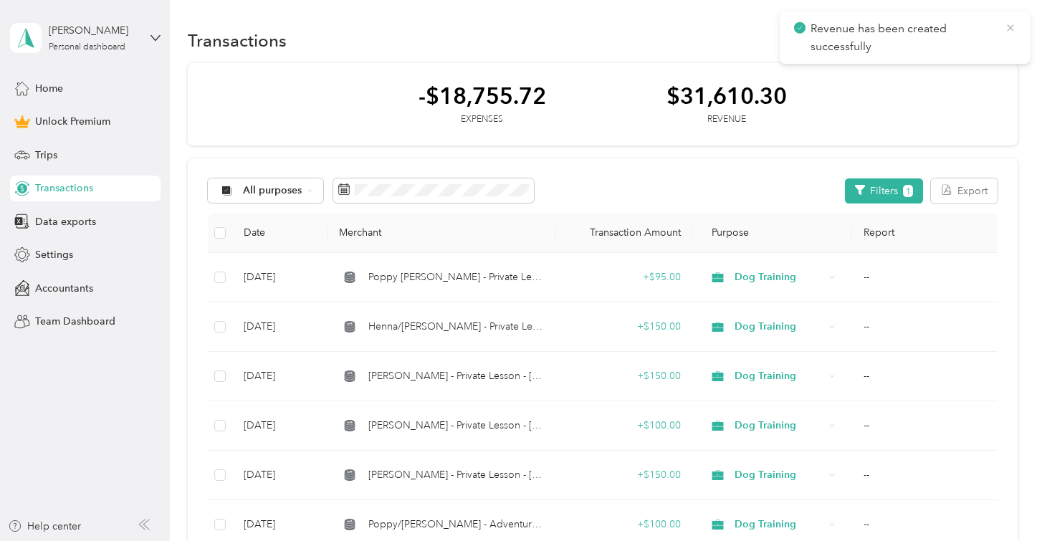
click at [1009, 30] on icon at bounding box center [1010, 28] width 11 height 13
